Goal: Task Accomplishment & Management: Complete application form

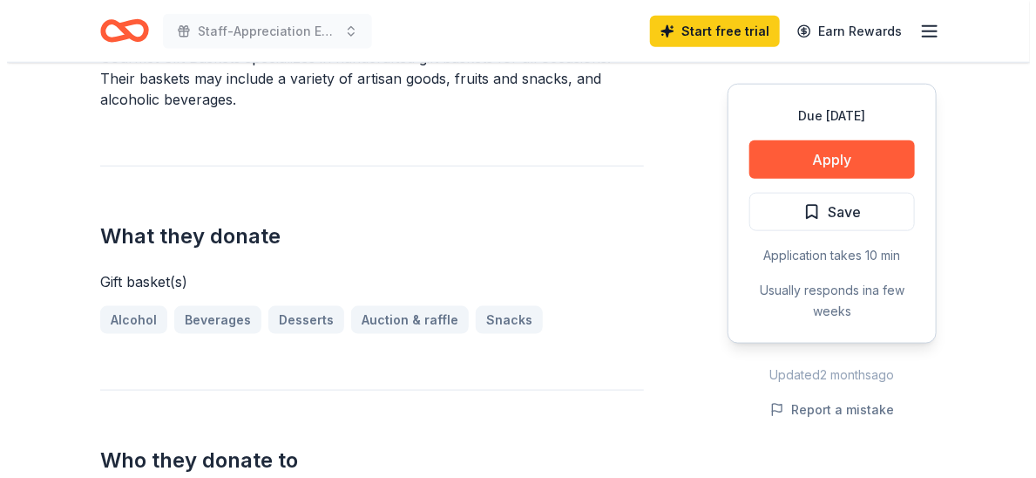
scroll to position [581, 0]
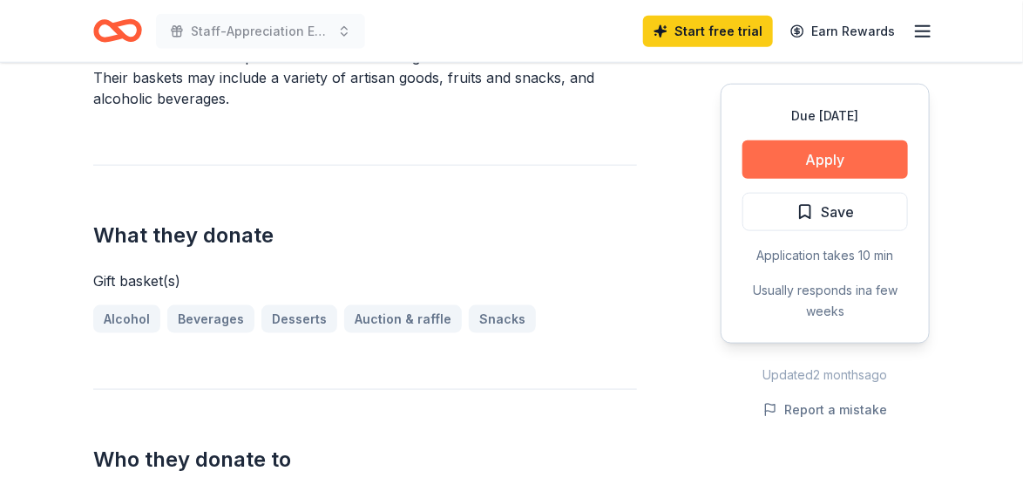
click at [708, 179] on button "Apply" at bounding box center [826, 159] width 166 height 38
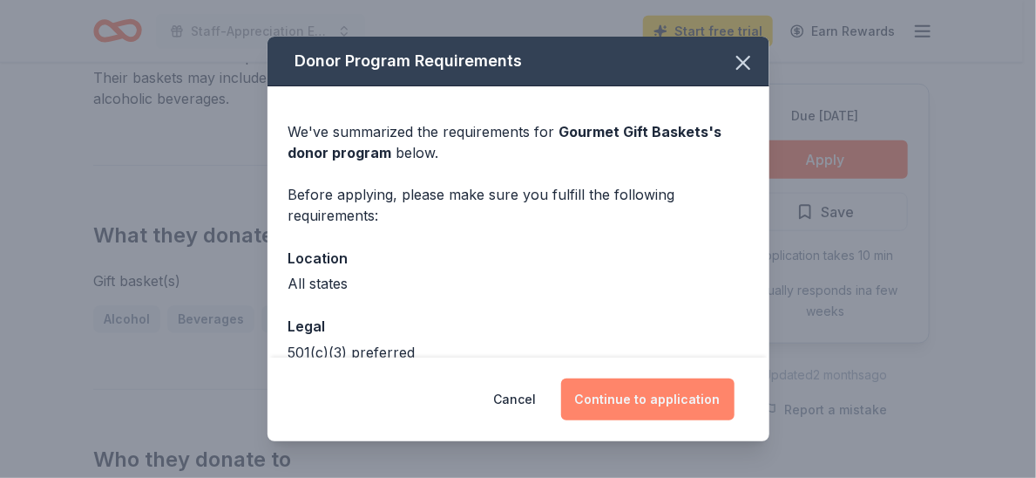
click at [677, 390] on button "Continue to application" at bounding box center [647, 399] width 173 height 42
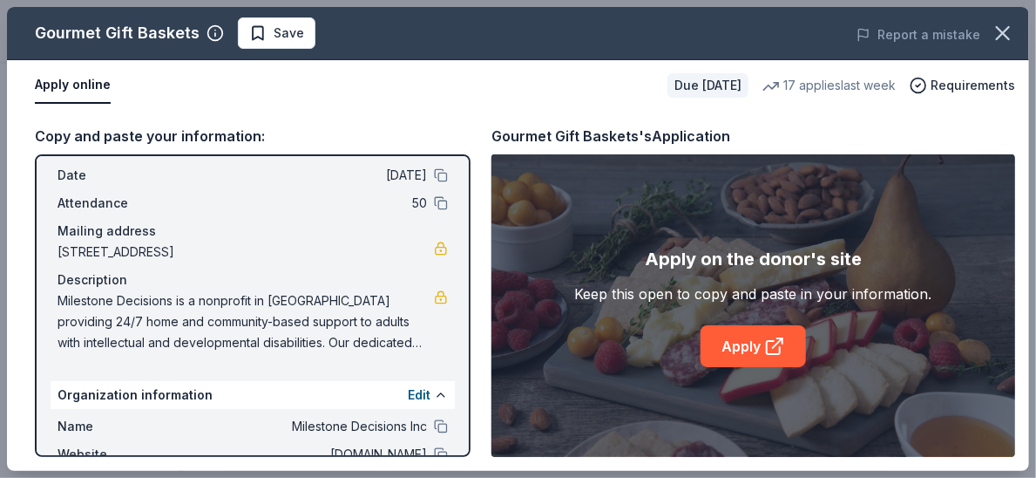
scroll to position [0, 0]
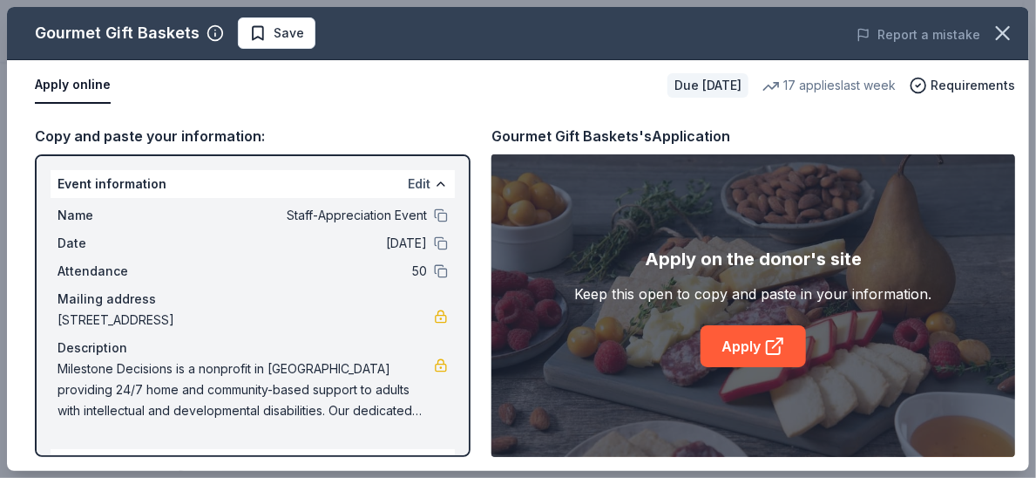
click at [408, 194] on button "Edit" at bounding box center [419, 183] width 23 height 21
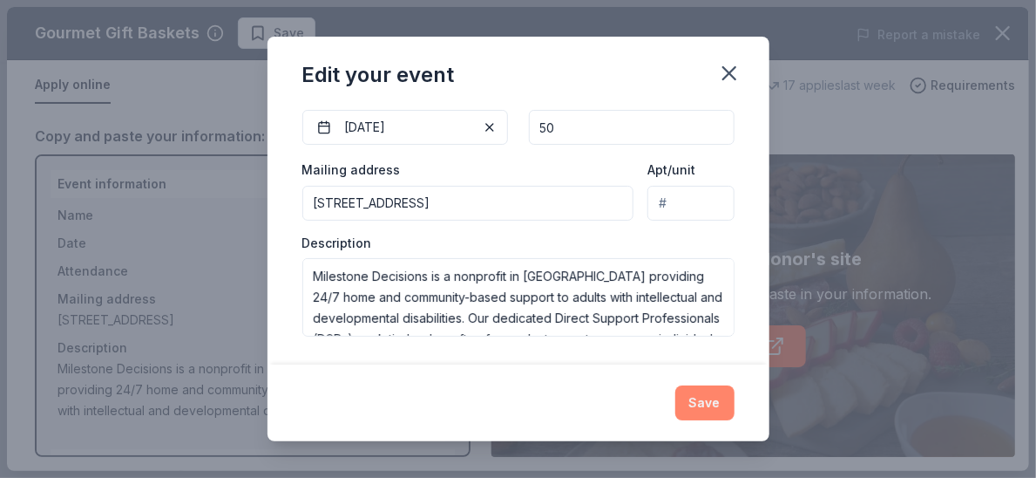
click at [708, 391] on button "Save" at bounding box center [704, 402] width 59 height 35
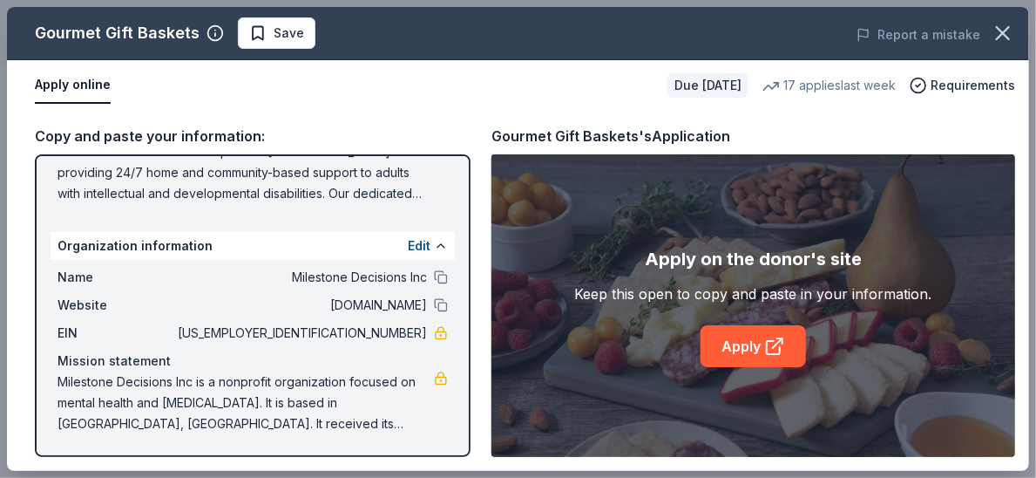
scroll to position [261, 0]
click at [408, 256] on button "Edit" at bounding box center [419, 245] width 23 height 21
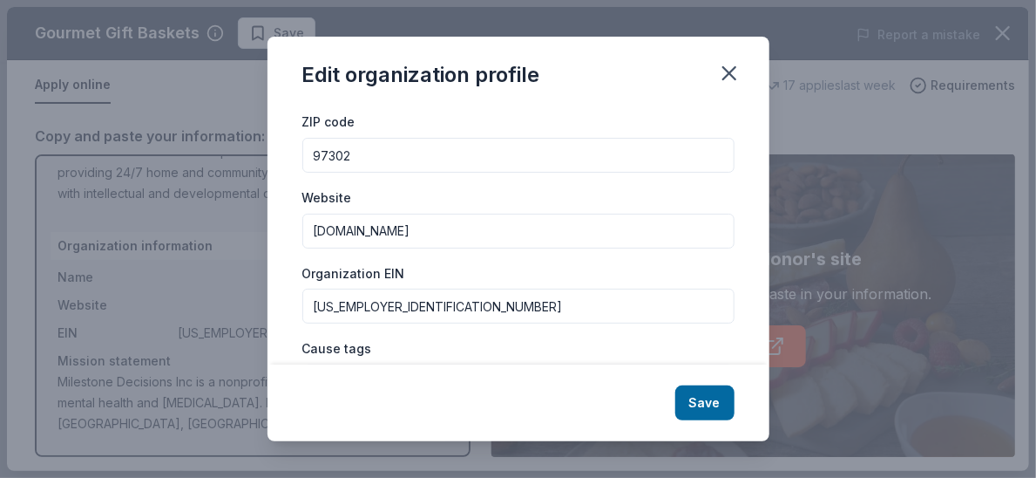
scroll to position [49, 0]
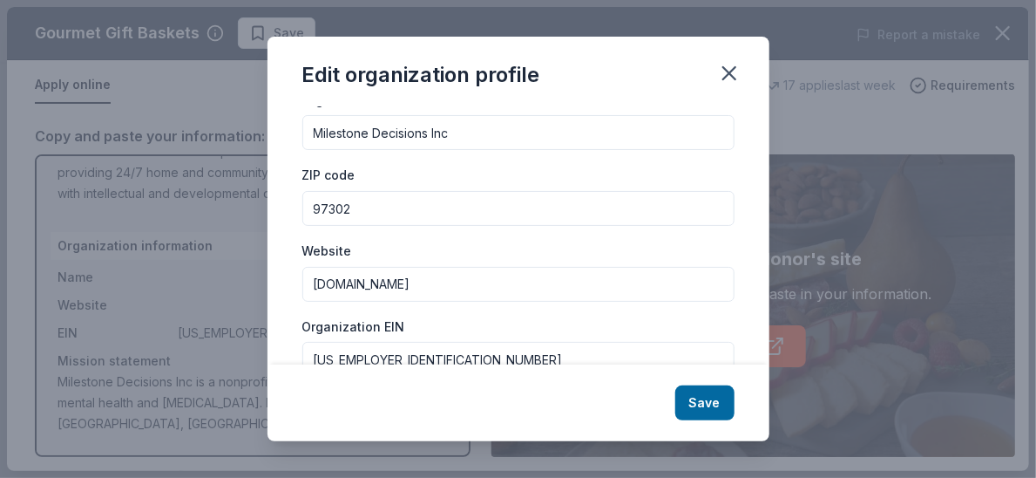
click at [439, 226] on input "97302" at bounding box center [518, 208] width 432 height 35
type input "9"
type input "83843"
click at [402, 150] on input "Milestone Decisions Inc" at bounding box center [518, 132] width 432 height 35
click at [404, 150] on input "Milestone Decisions Inc" at bounding box center [518, 132] width 432 height 35
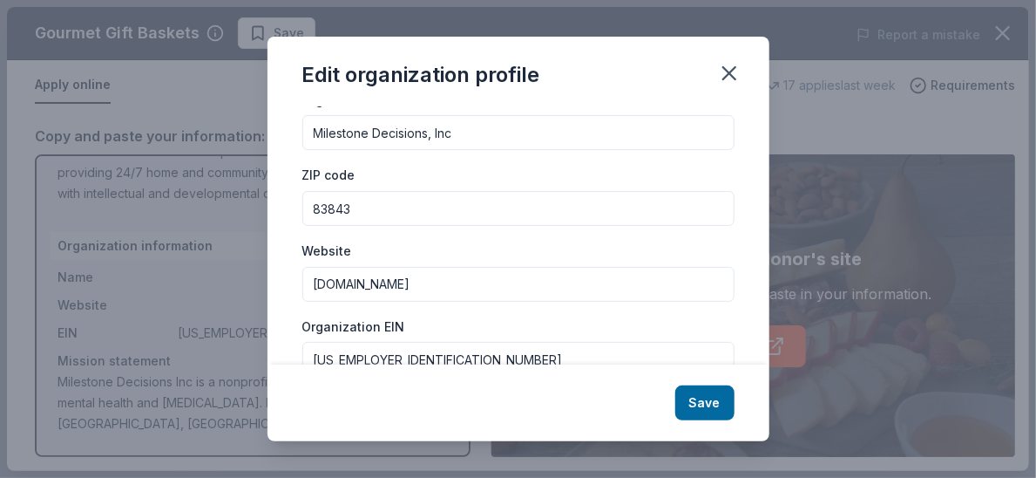
click at [438, 150] on input "Milestone Decisions, Inc" at bounding box center [518, 132] width 432 height 35
type input "Milestone Decisions, Inc."
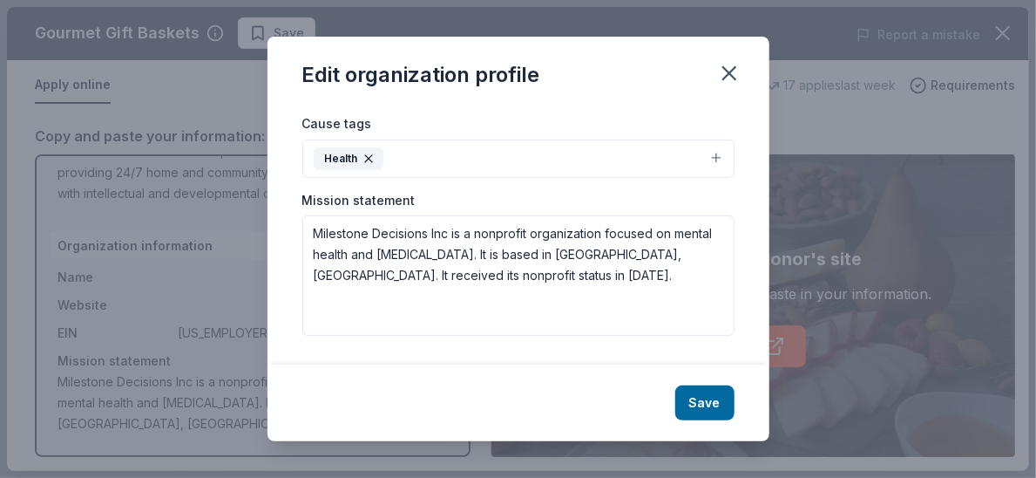
scroll to position [426, 0]
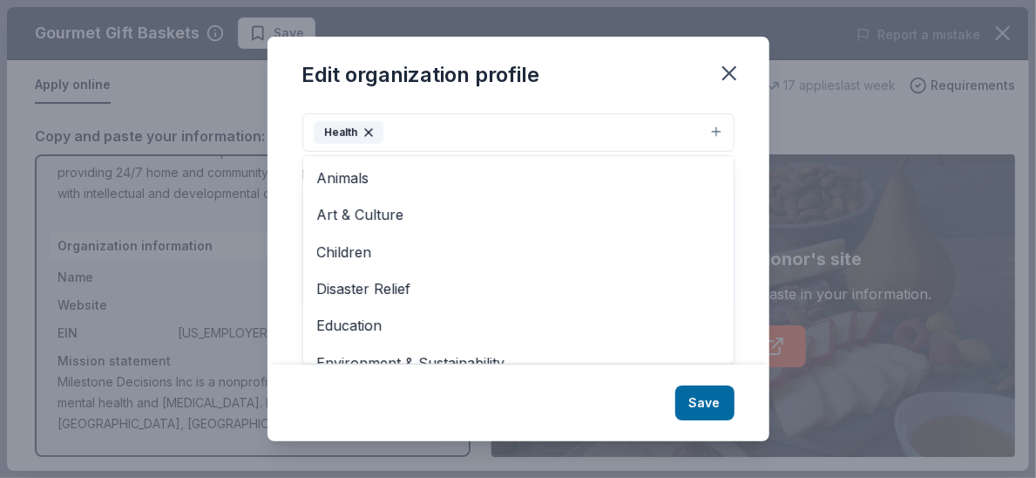
click at [528, 152] on button "Health" at bounding box center [518, 132] width 432 height 38
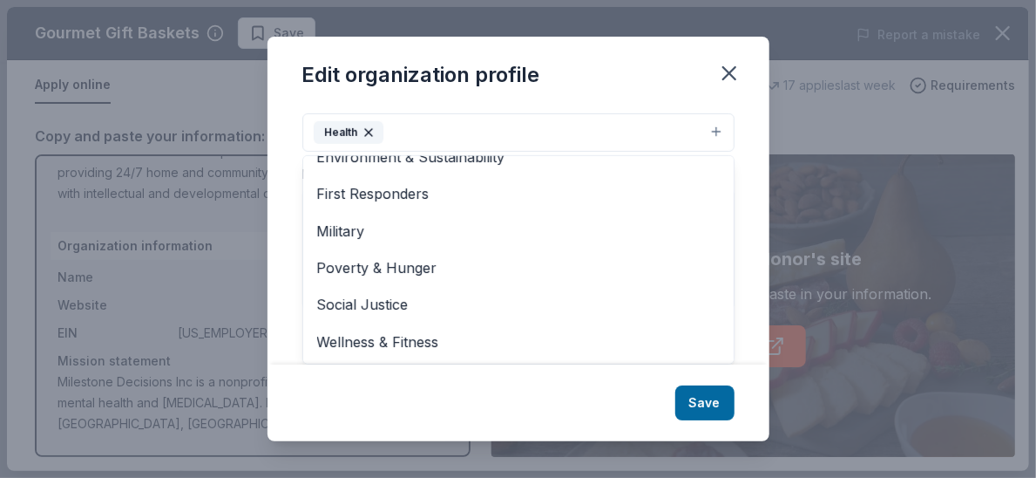
scroll to position [545, 0]
click at [708, 254] on div "Changes made here will be reflected on your Account. Organization name Mileston…" at bounding box center [519, 235] width 502 height 258
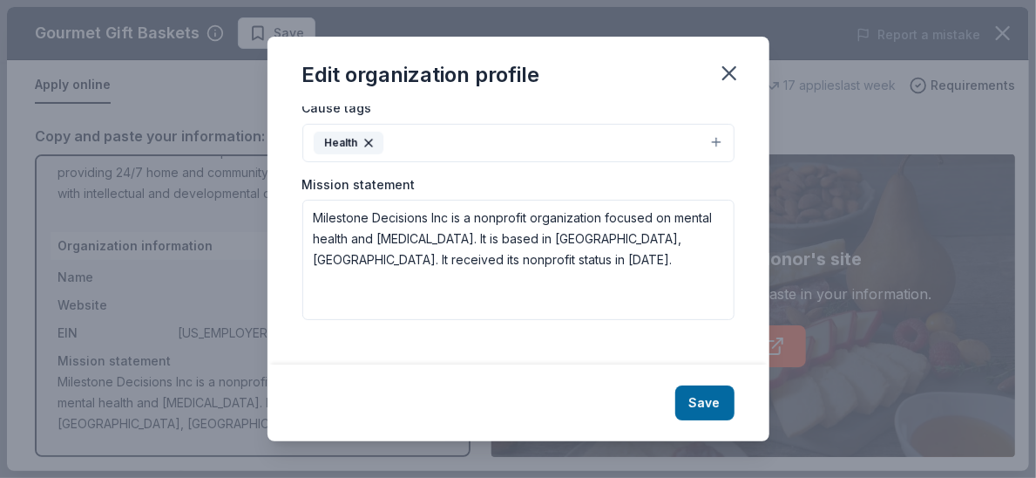
scroll to position [364, 0]
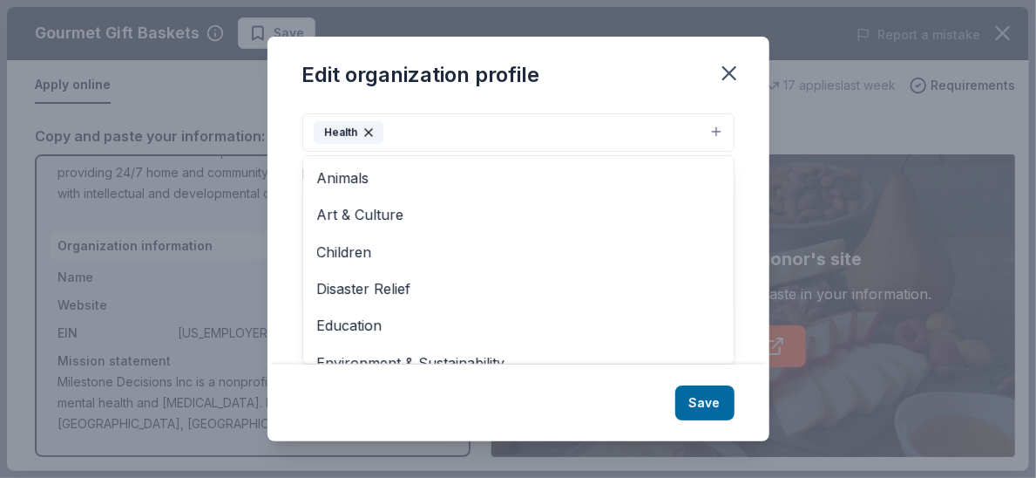
click at [708, 152] on button "Health" at bounding box center [518, 132] width 432 height 38
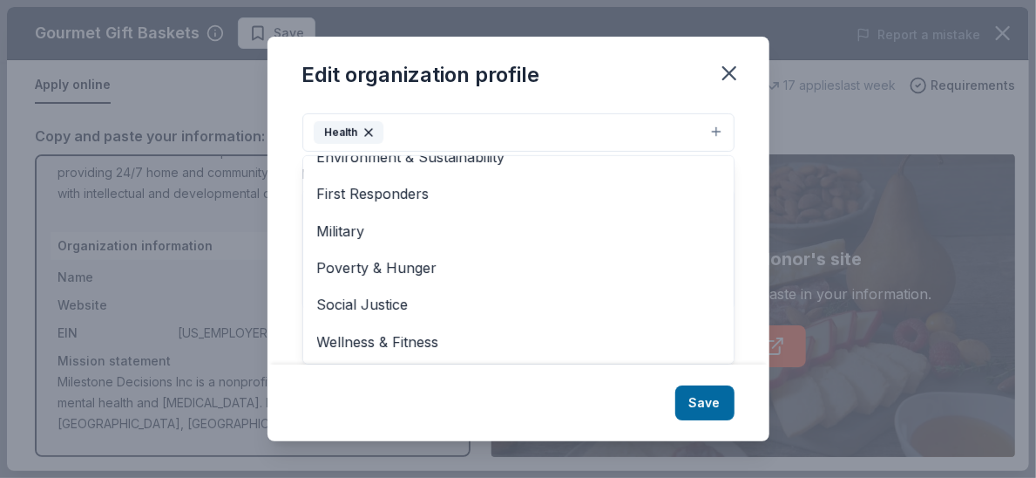
scroll to position [255, 0]
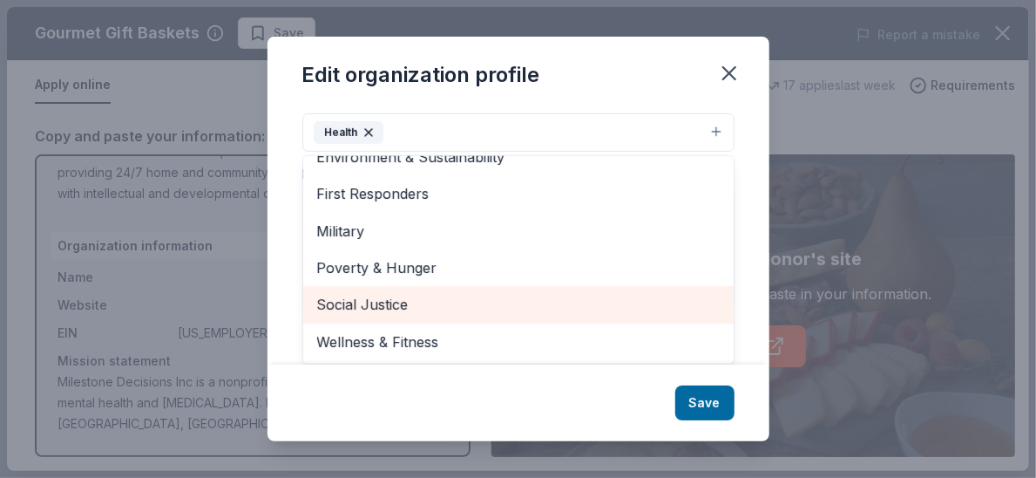
click at [370, 293] on span "Social Justice" at bounding box center [518, 304] width 403 height 23
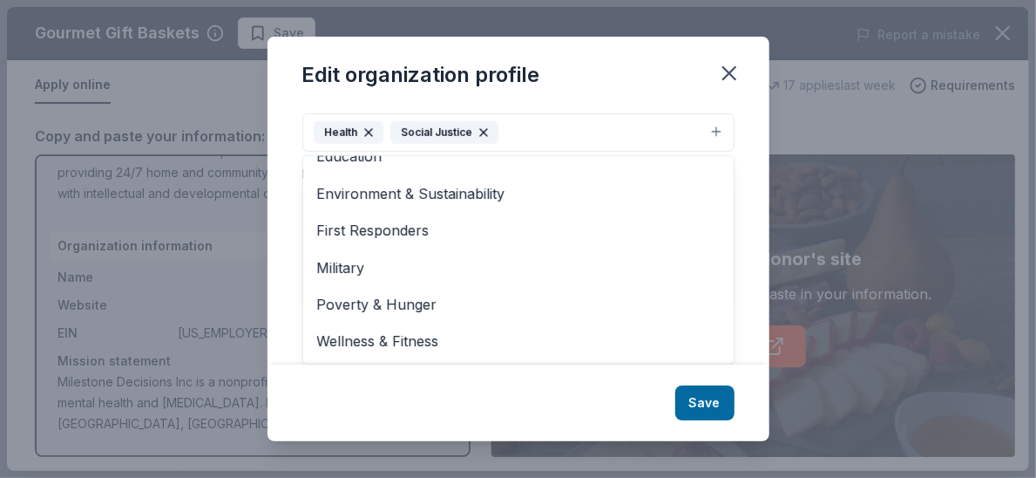
click at [708, 266] on div "Changes made here will be reflected on your Account. Organization name Mileston…" at bounding box center [519, 235] width 502 height 258
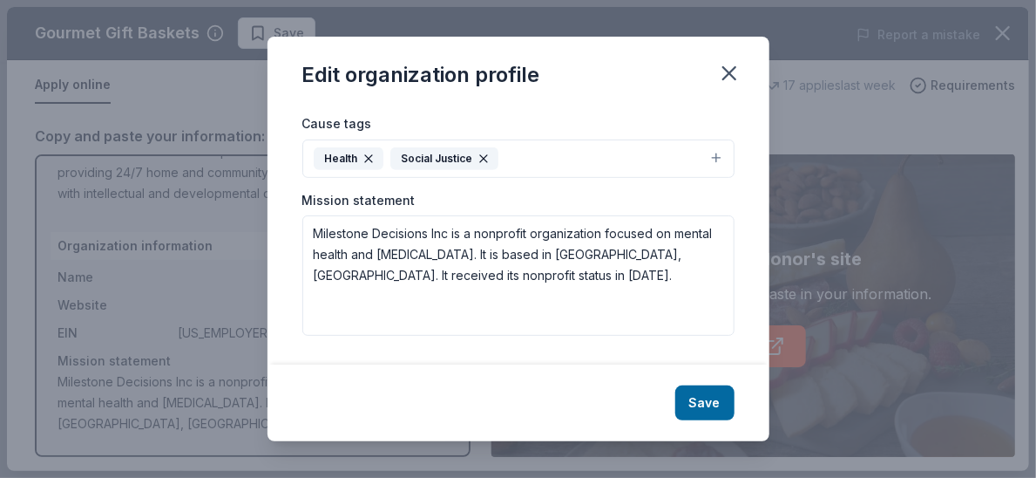
scroll to position [511, 0]
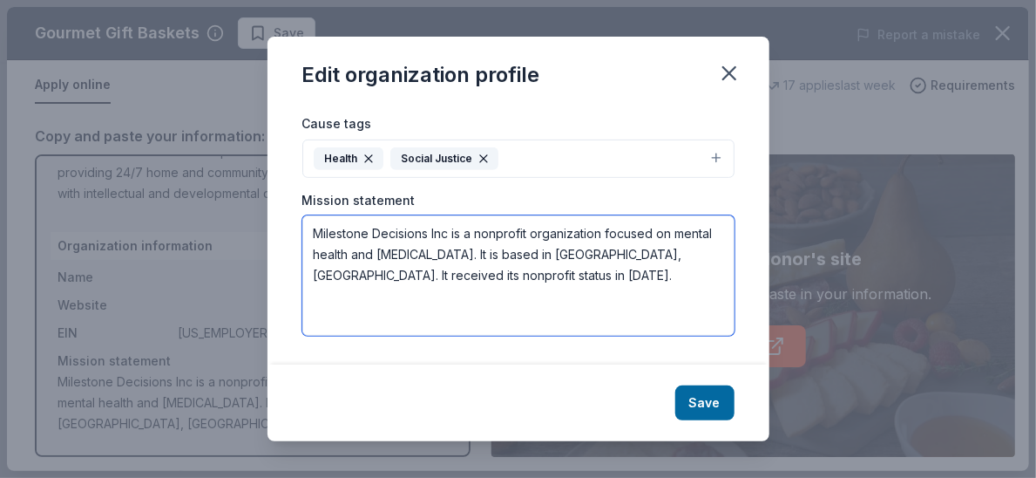
click at [704, 215] on textarea "Milestone Decisions Inc is a nonprofit organization focused on mental health an…" at bounding box center [518, 275] width 432 height 120
drag, startPoint x: 540, startPoint y: 234, endPoint x: 411, endPoint y: 180, distance: 139.9
click at [411, 215] on textarea "Milestone Decisions Inc is a nonprofit organization focused on mental health an…" at bounding box center [518, 275] width 432 height 120
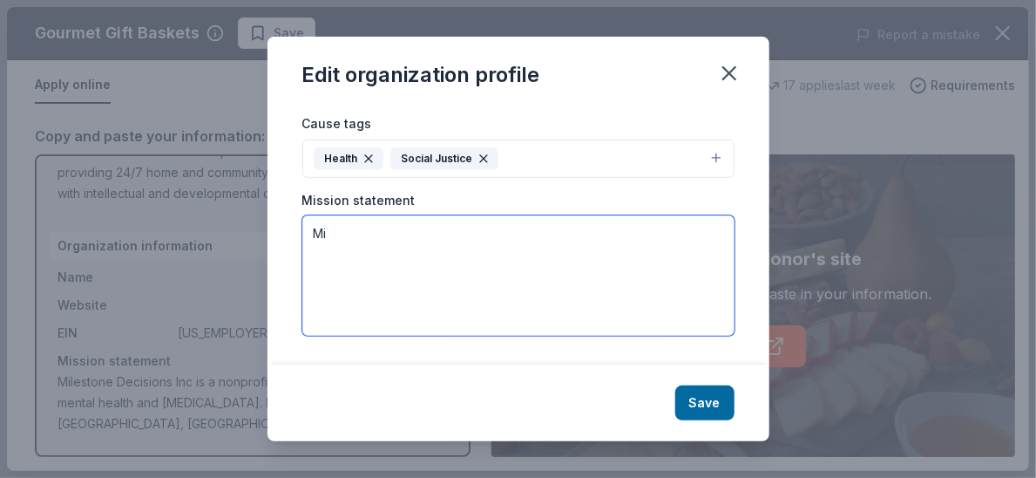
type textarea "M"
paste textarea "At Milestone Decisions, we empower individuals to achieve independence, embrace…"
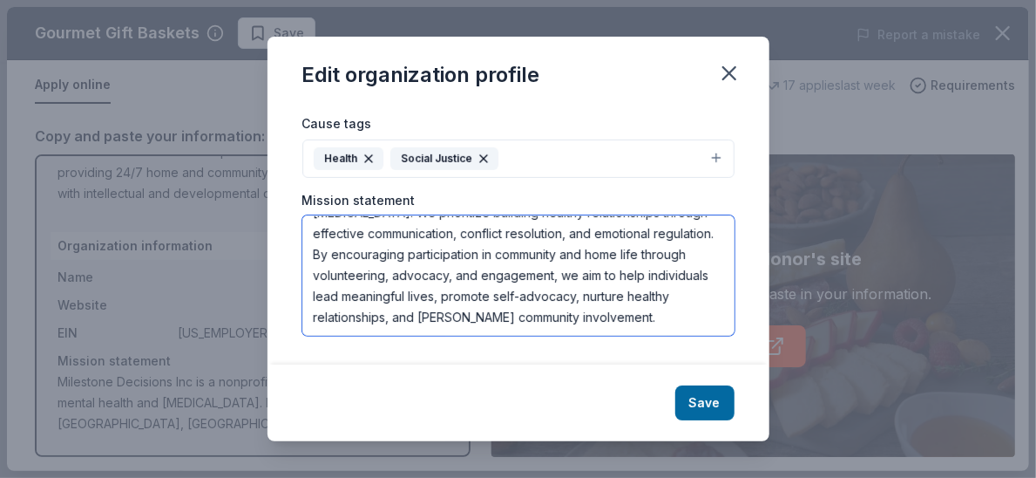
scroll to position [0, 0]
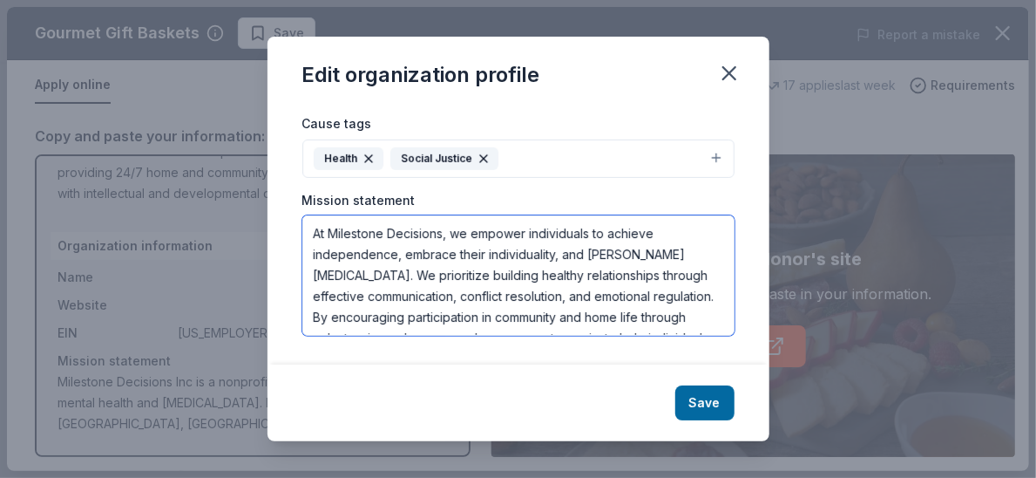
click at [445, 215] on textarea "At Milestone Decisions, we empower individuals to achieve independence, embrace…" at bounding box center [518, 275] width 432 height 120
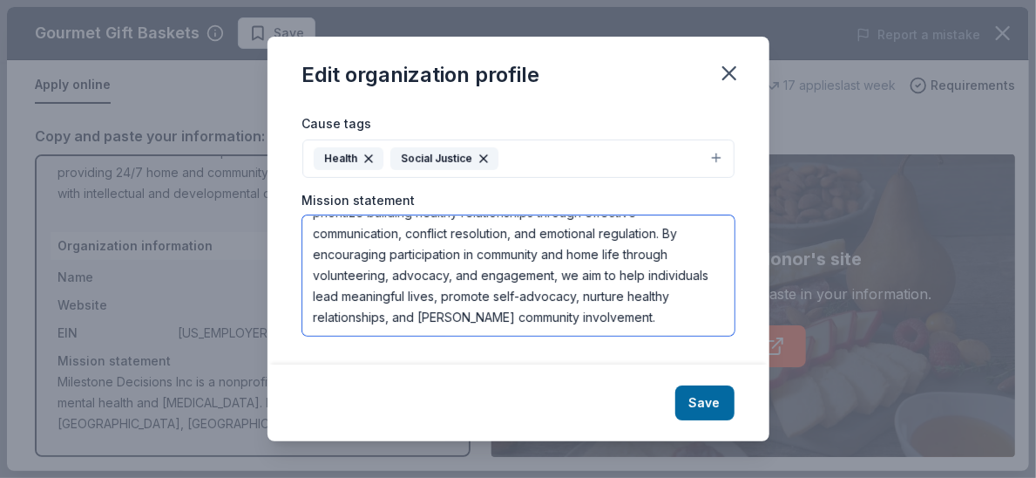
scroll to position [78, 0]
click at [699, 252] on textarea "Our mission is to empower individuals to achieve independence, embrace their in…" at bounding box center [518, 275] width 432 height 120
click at [708, 287] on textarea "Our mission is to empower individuals to achieve independence, embrace their in…" at bounding box center [518, 275] width 432 height 120
click at [417, 287] on textarea "Our mission is to empower individuals to achieve independence, embrace their in…" at bounding box center [518, 275] width 432 height 120
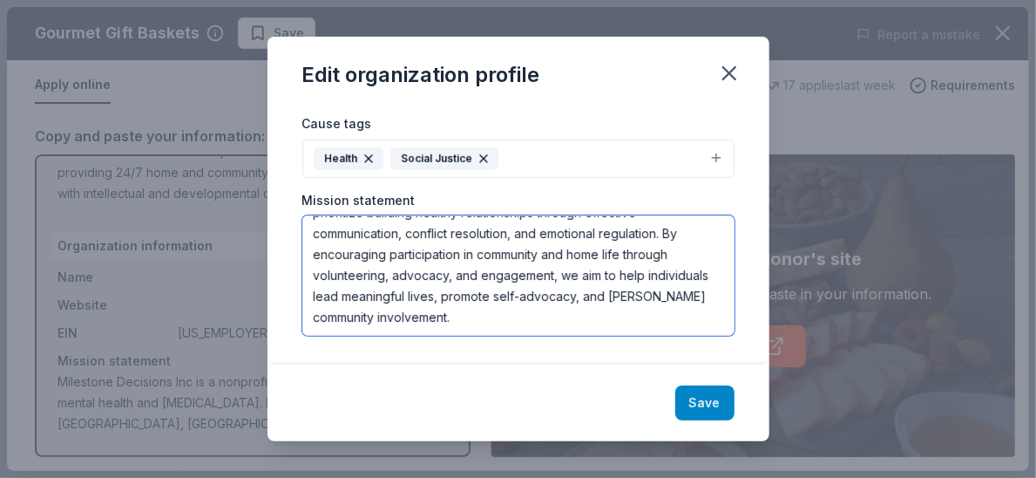
type textarea "Our mission is to empower individuals to achieve independence, embrace their in…"
click at [708, 388] on button "Save" at bounding box center [704, 402] width 59 height 35
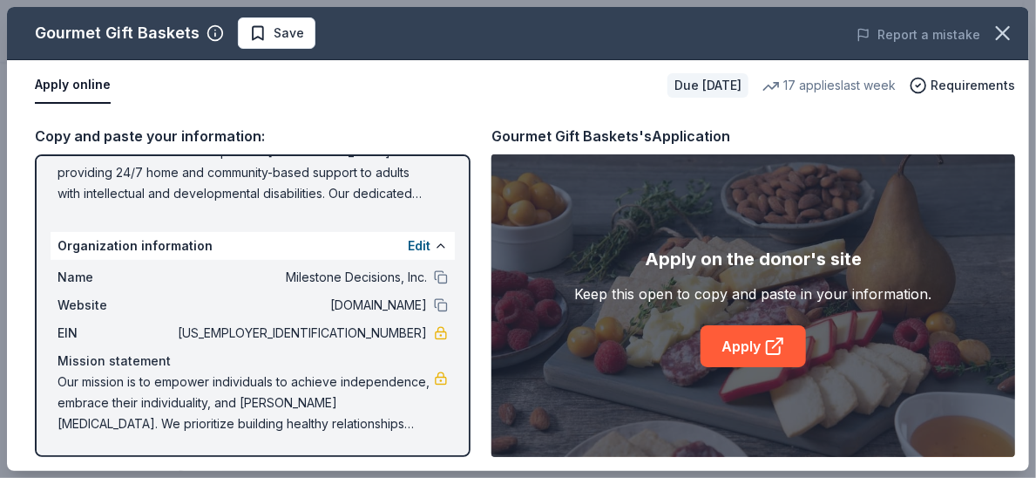
scroll to position [388, 0]
drag, startPoint x: 1030, startPoint y: 192, endPoint x: 1029, endPoint y: 285, distance: 93.3
click at [708, 285] on div "Gourmet Gift Baskets Save Report a mistake Apply online Due [DATE] 17 applies l…" at bounding box center [518, 239] width 1036 height 478
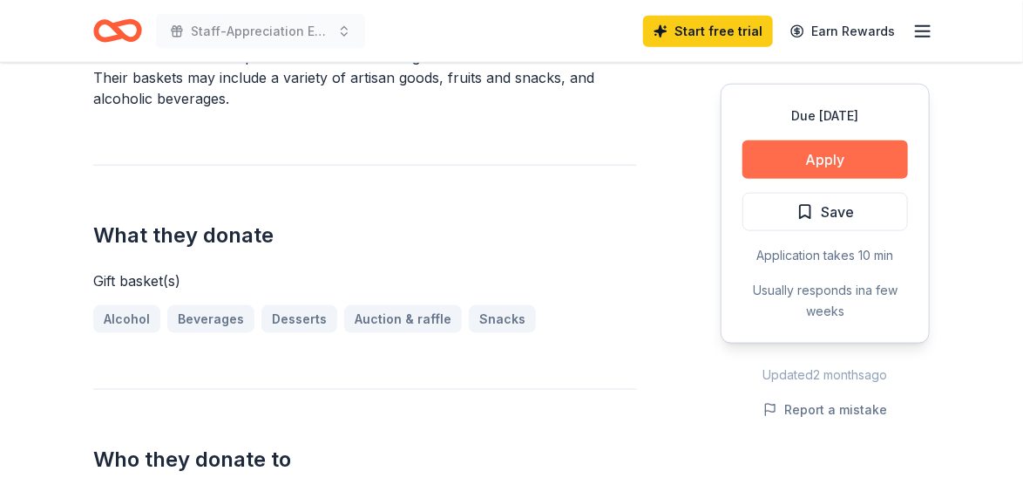
click at [708, 179] on button "Apply" at bounding box center [826, 159] width 166 height 38
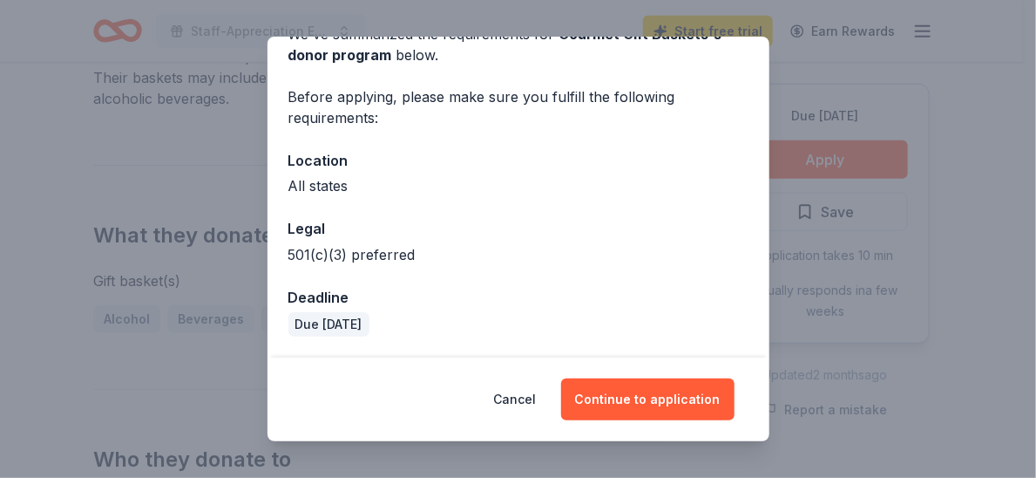
scroll to position [227, 0]
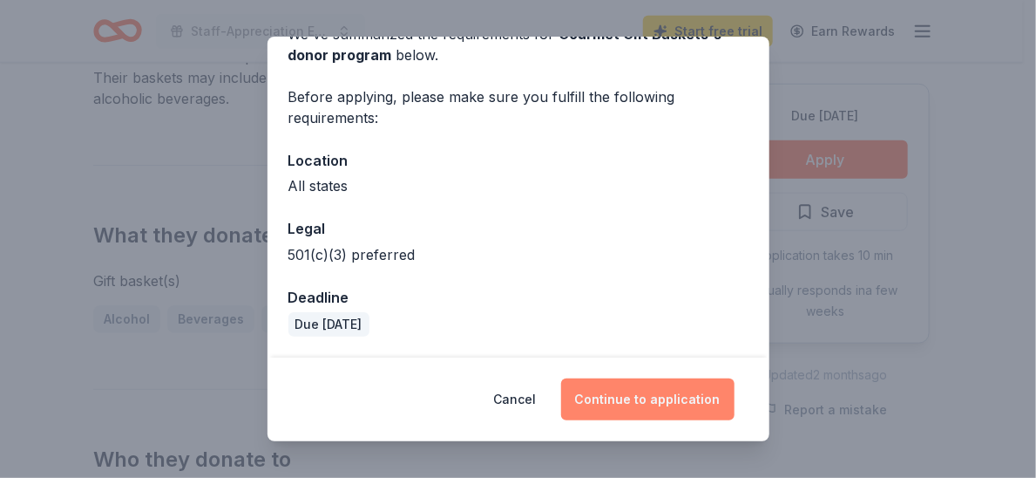
click at [704, 390] on button "Continue to application" at bounding box center [647, 399] width 173 height 42
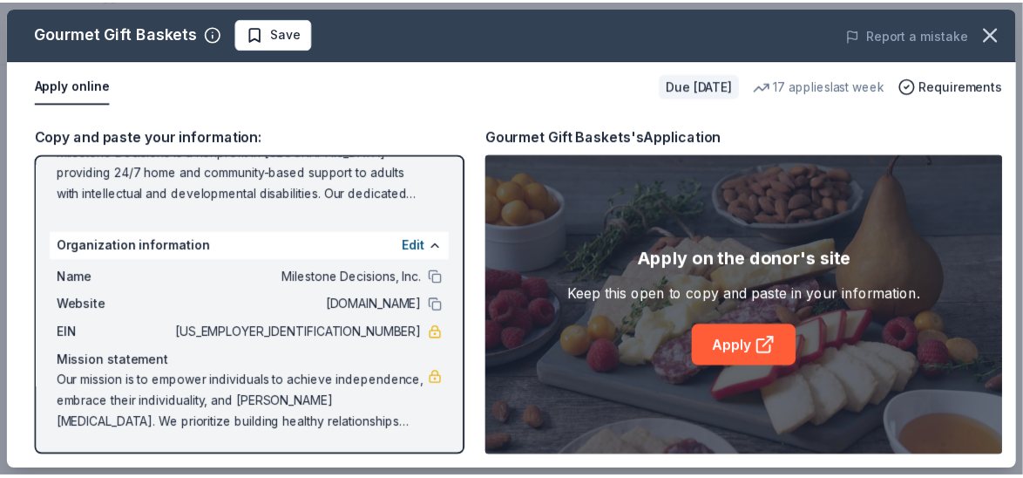
scroll to position [388, 0]
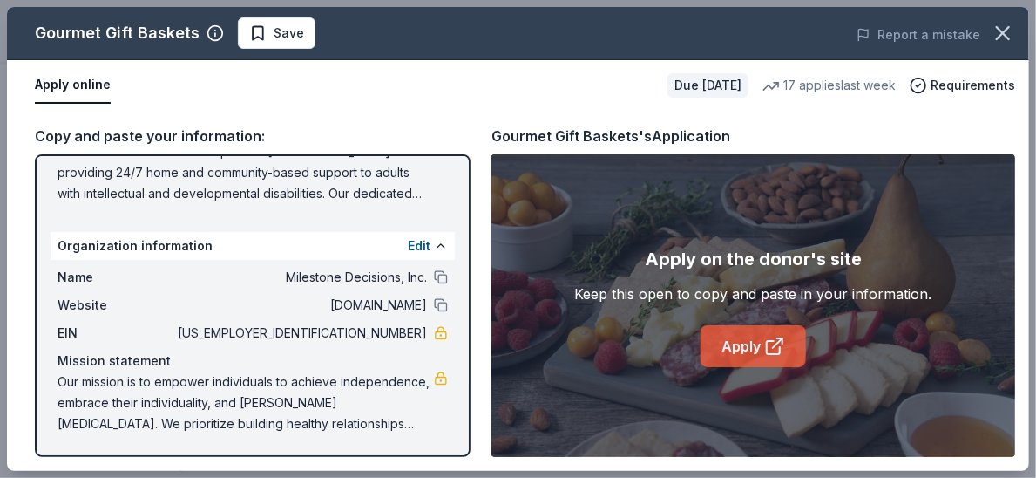
click at [708, 367] on link "Apply" at bounding box center [753, 346] width 105 height 42
click at [316, 37] on button "Save" at bounding box center [277, 32] width 78 height 31
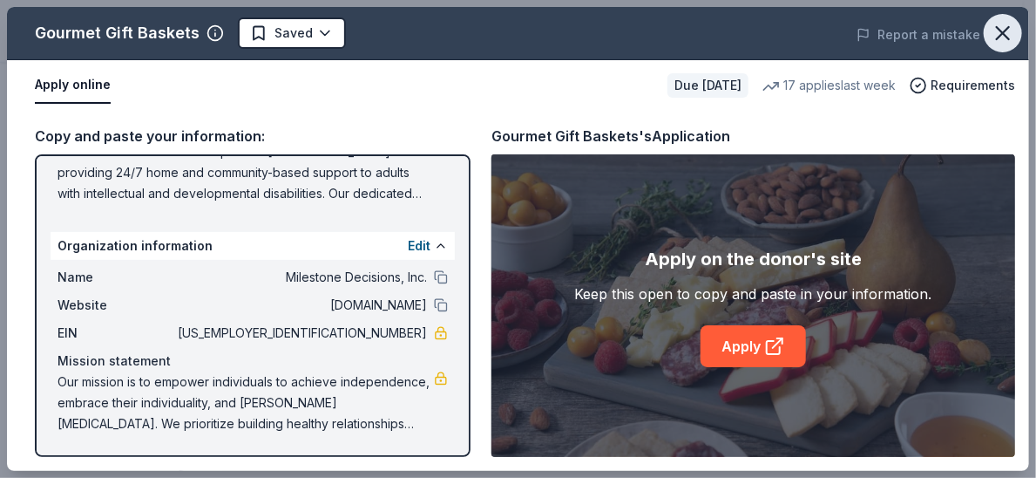
click at [708, 45] on icon "button" at bounding box center [1003, 33] width 24 height 24
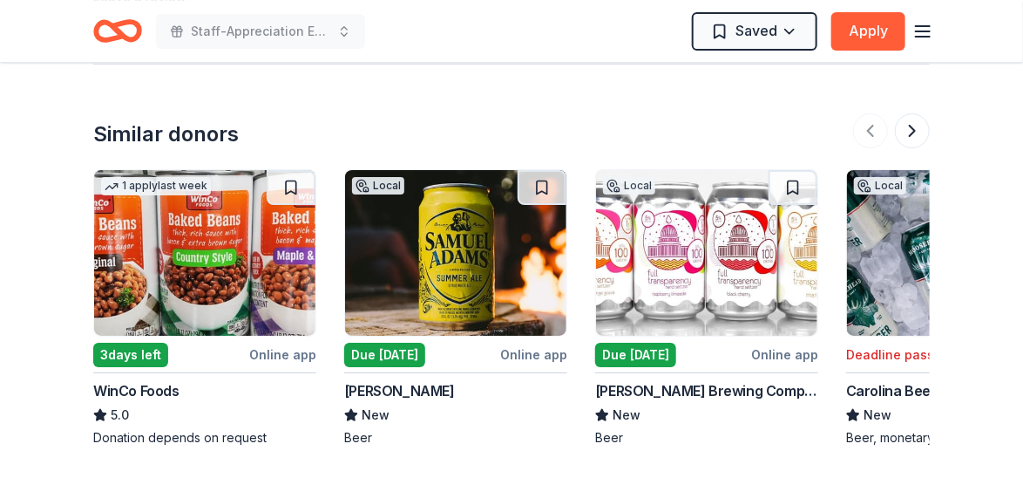
scroll to position [2117, 0]
